Goal: Find specific page/section: Find specific page/section

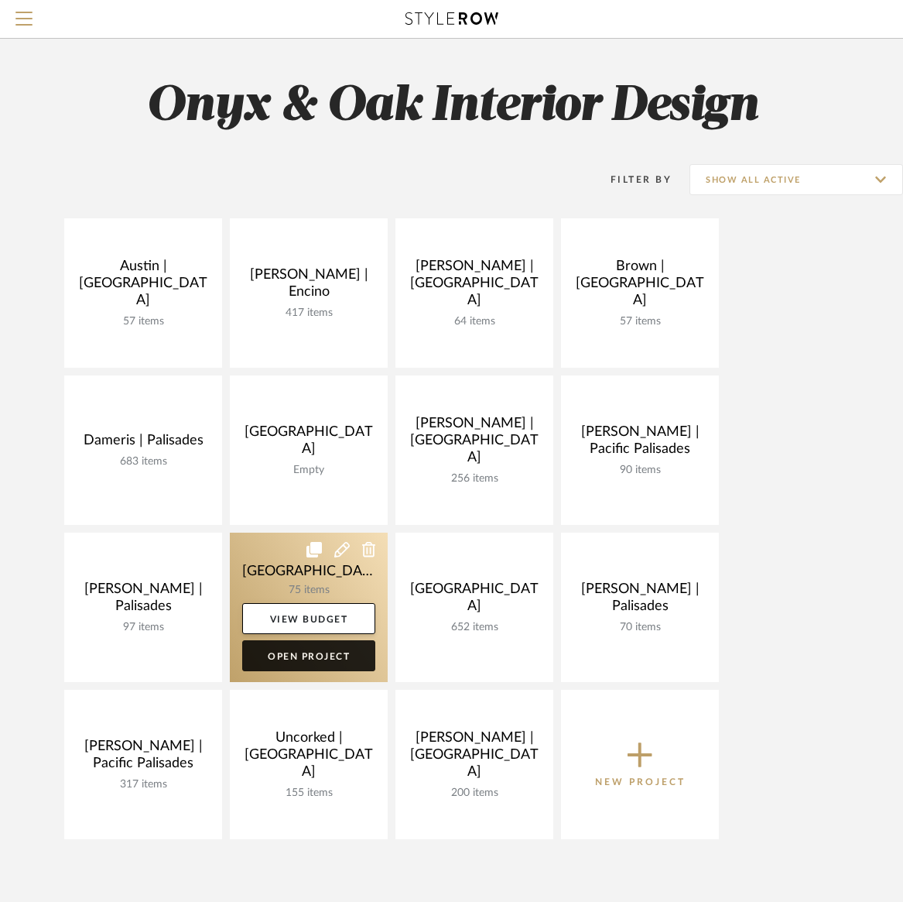
click at [296, 661] on link "Open Project" at bounding box center [308, 655] width 133 height 31
click at [296, 661] on div "Search by brands, products, categories, colors, or styles Hello, [PERSON_NAME] …" at bounding box center [451, 690] width 903 height 1381
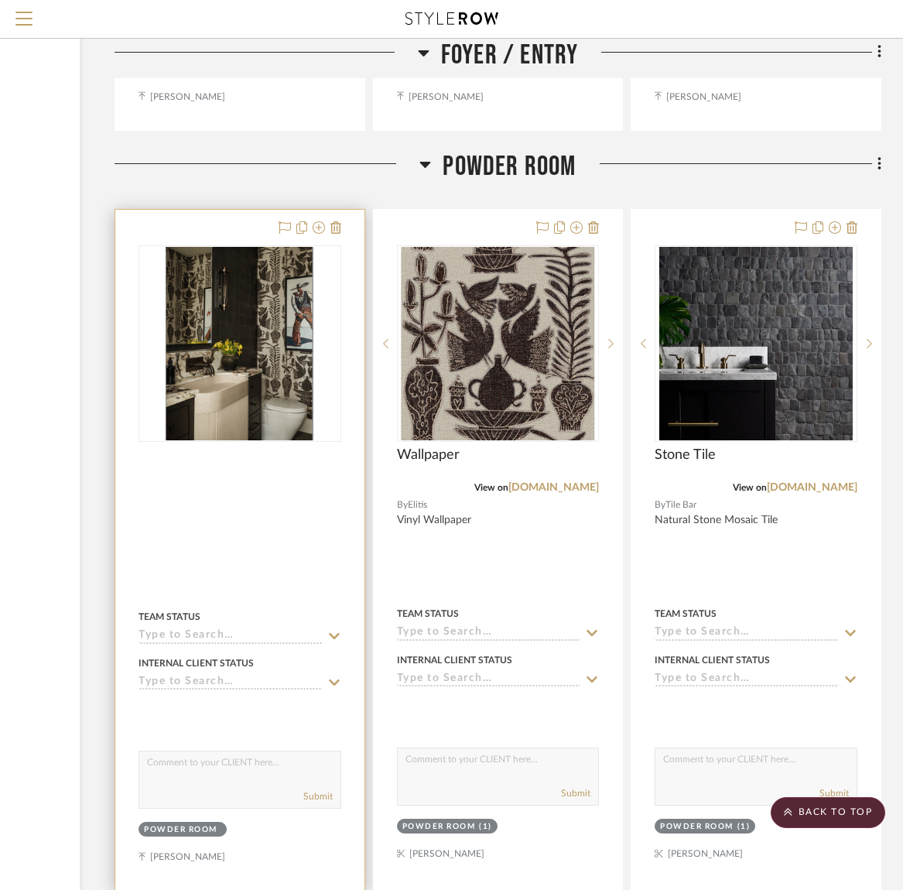
scroll to position [2400, 211]
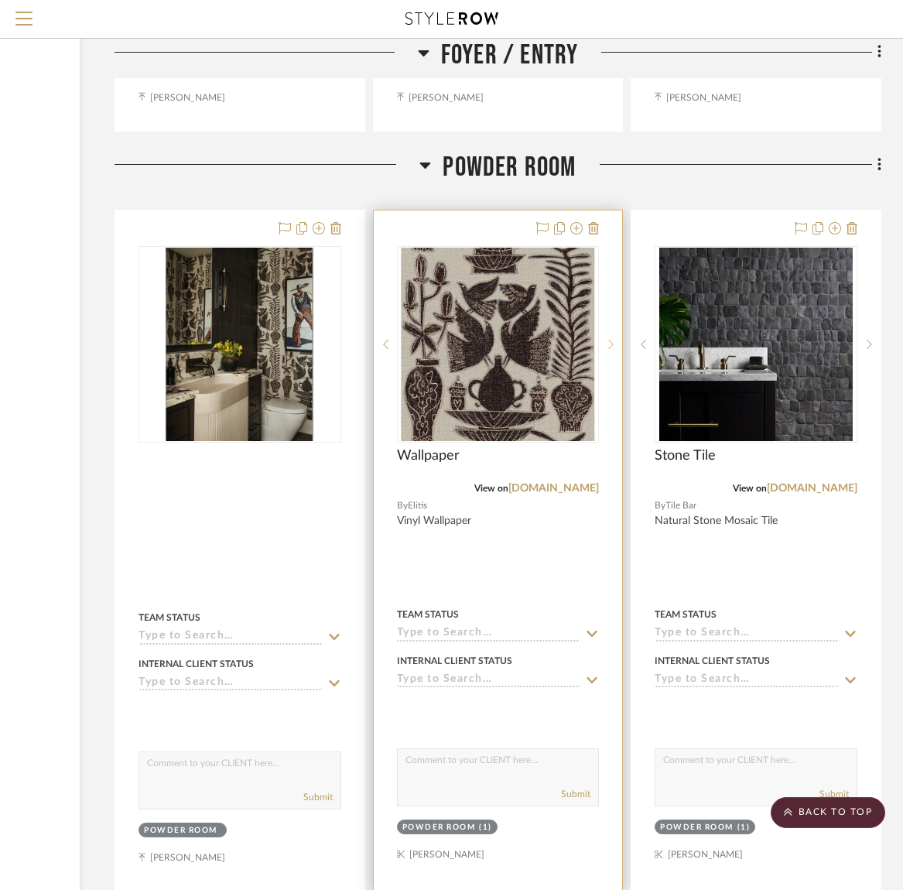
click at [609, 341] on icon at bounding box center [610, 344] width 5 height 11
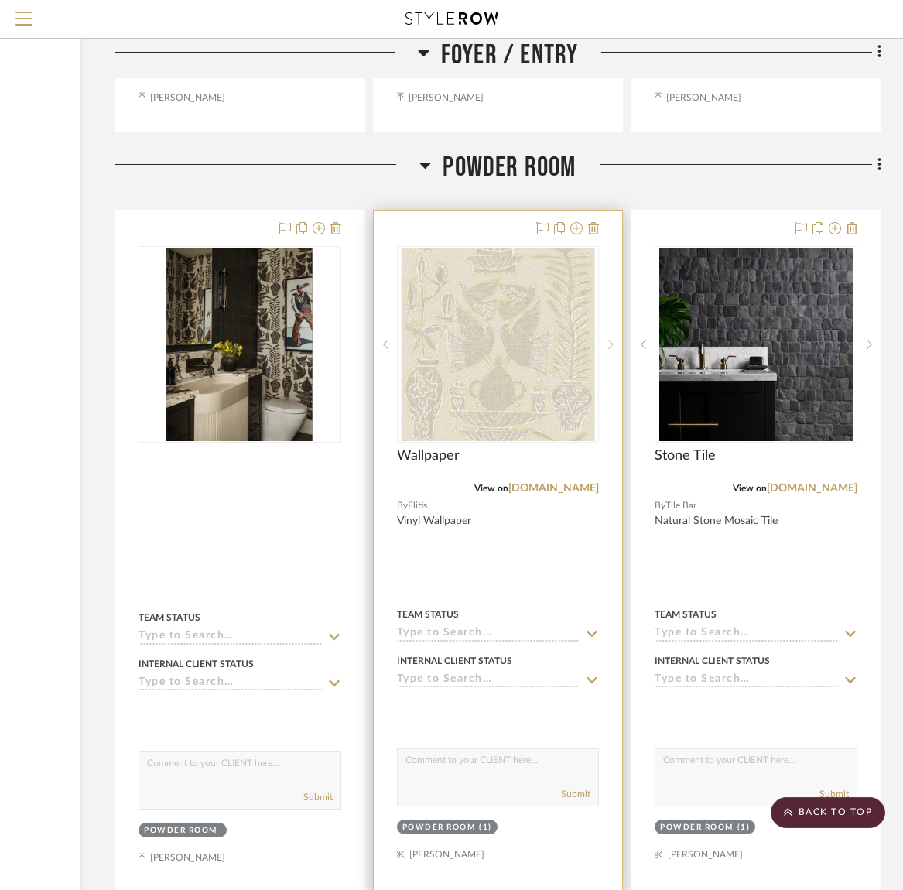
click at [609, 341] on icon at bounding box center [610, 344] width 5 height 11
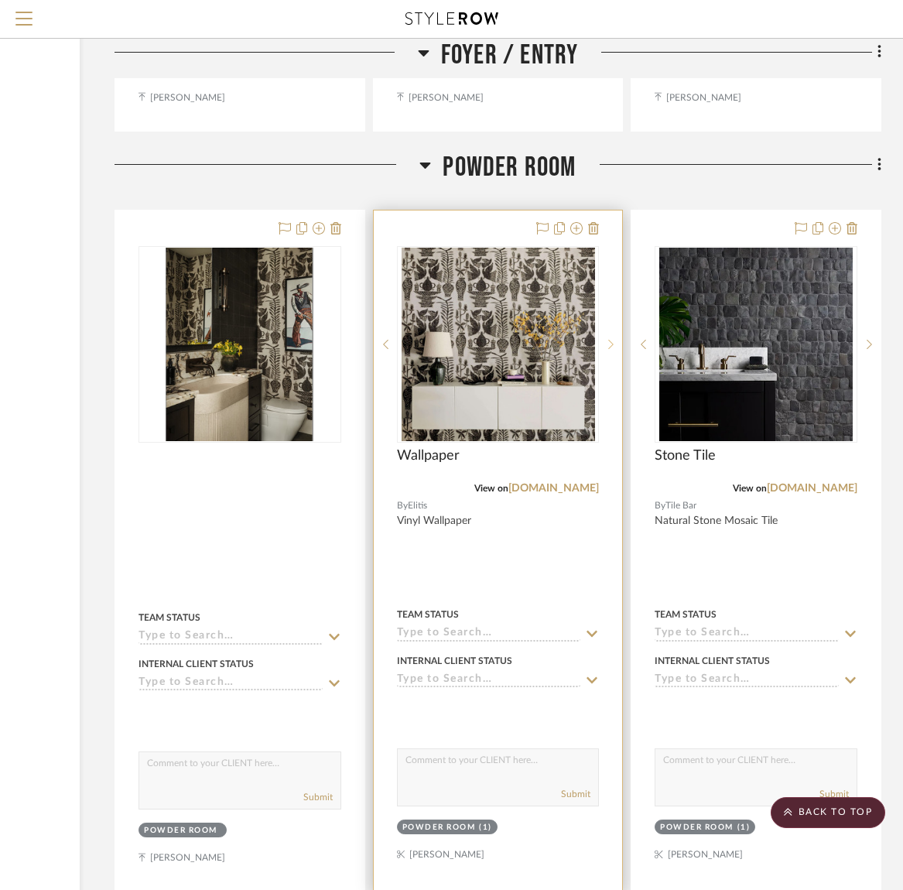
click at [609, 341] on icon at bounding box center [610, 344] width 5 height 11
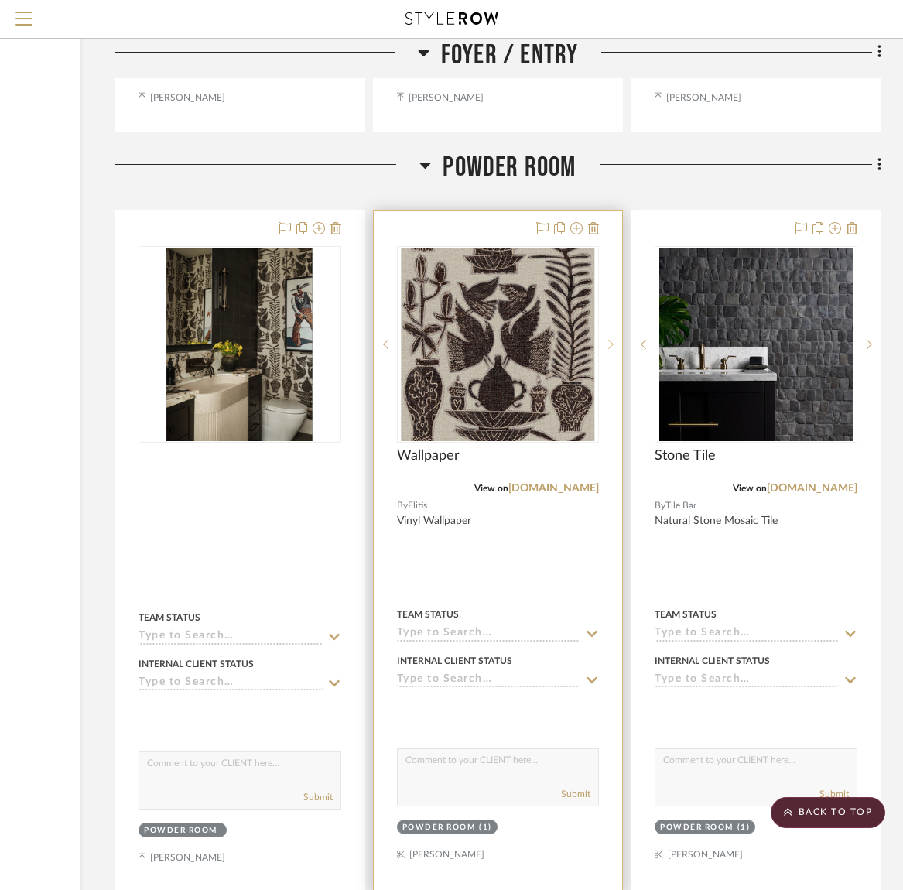
click at [609, 341] on icon at bounding box center [610, 344] width 5 height 11
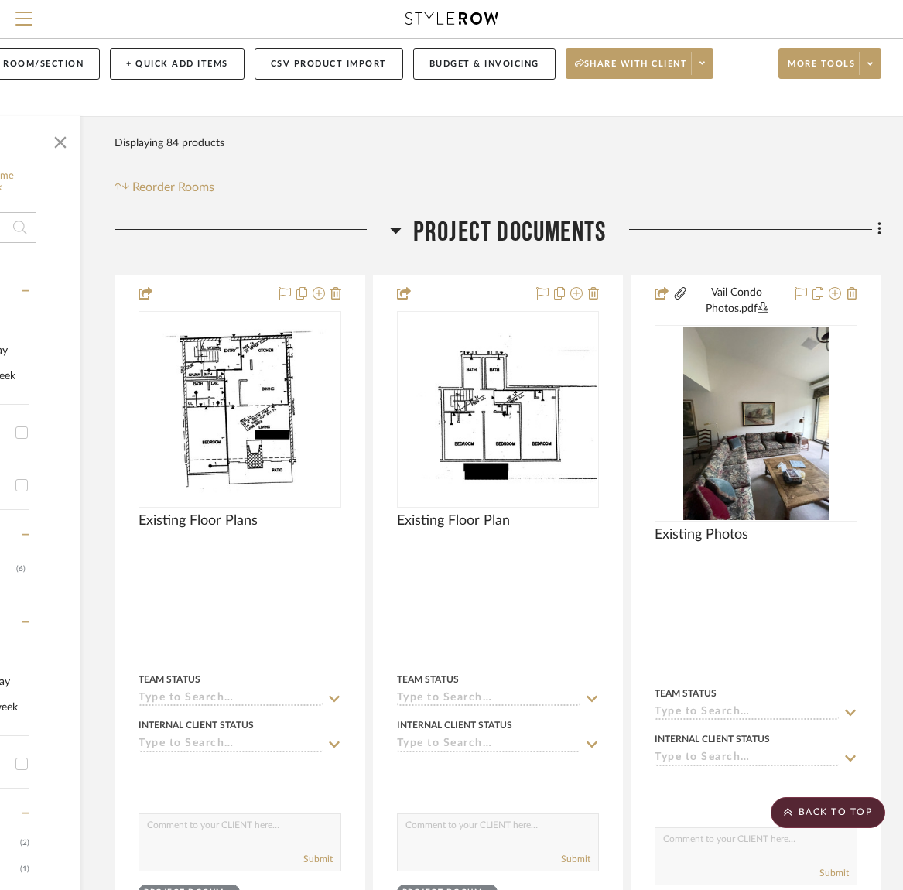
scroll to position [0, 211]
